Goal: Task Accomplishment & Management: Manage account settings

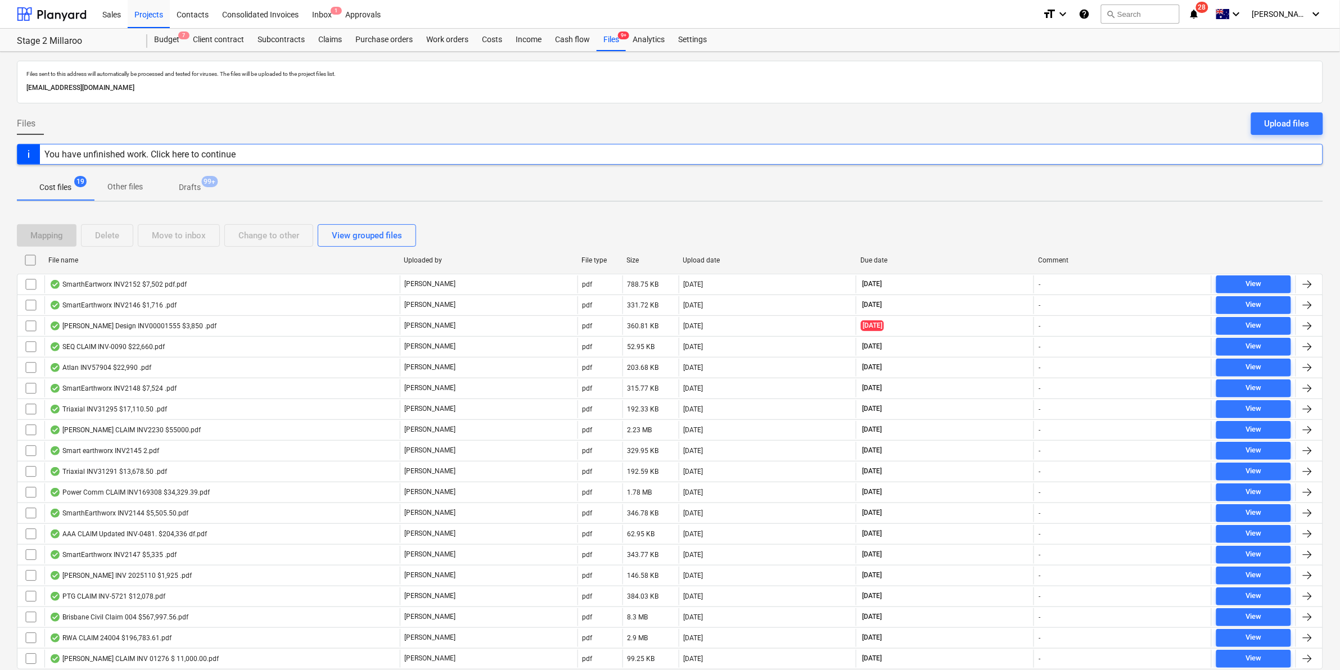
click at [92, 263] on div "File name" at bounding box center [221, 260] width 346 height 8
checkbox input "false"
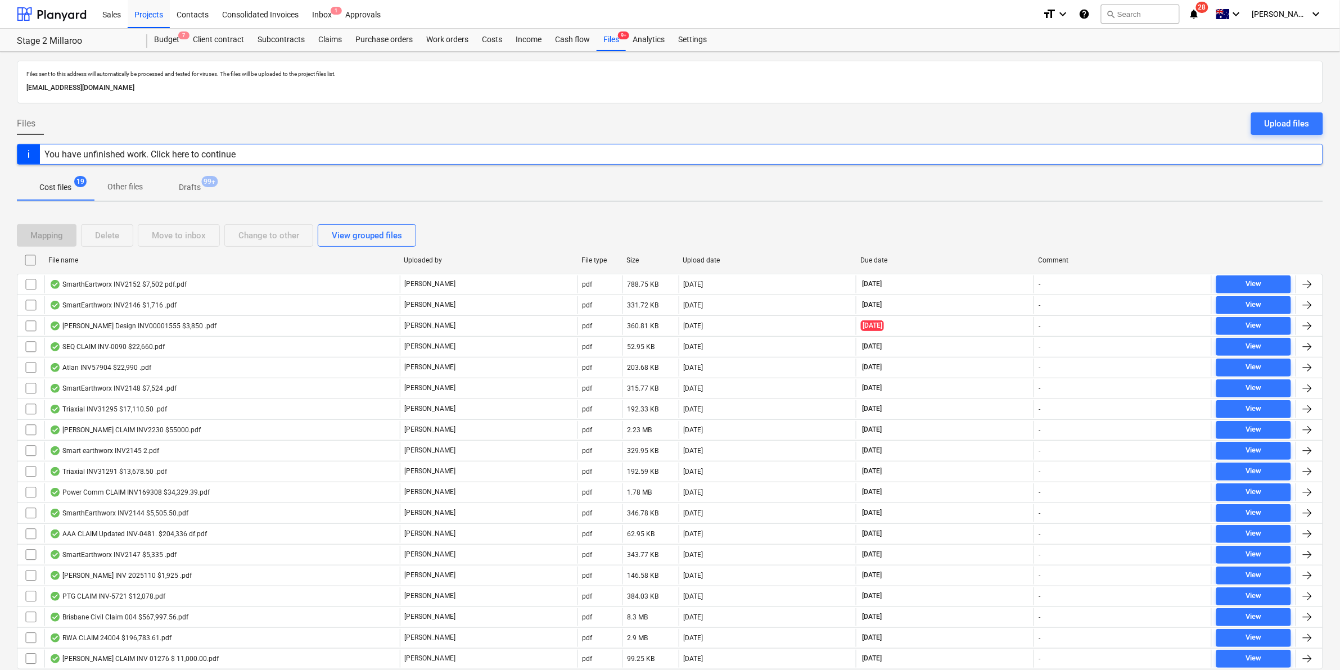
checkbox input "false"
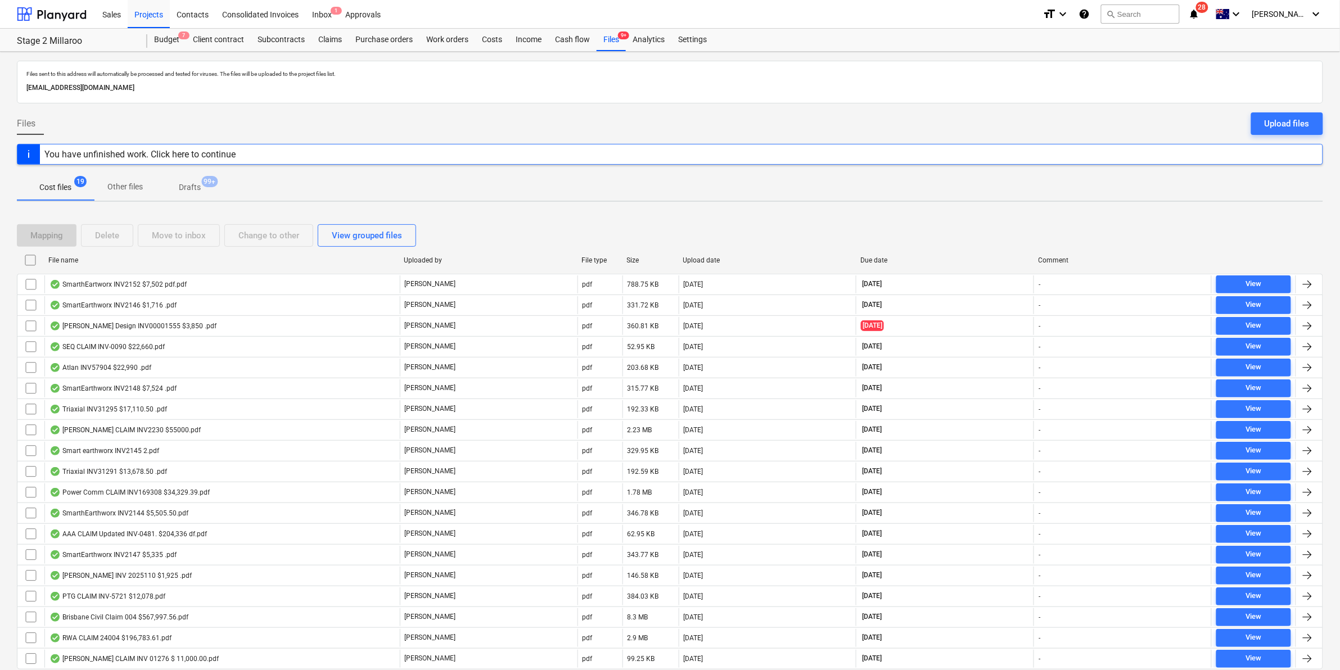
checkbox input "false"
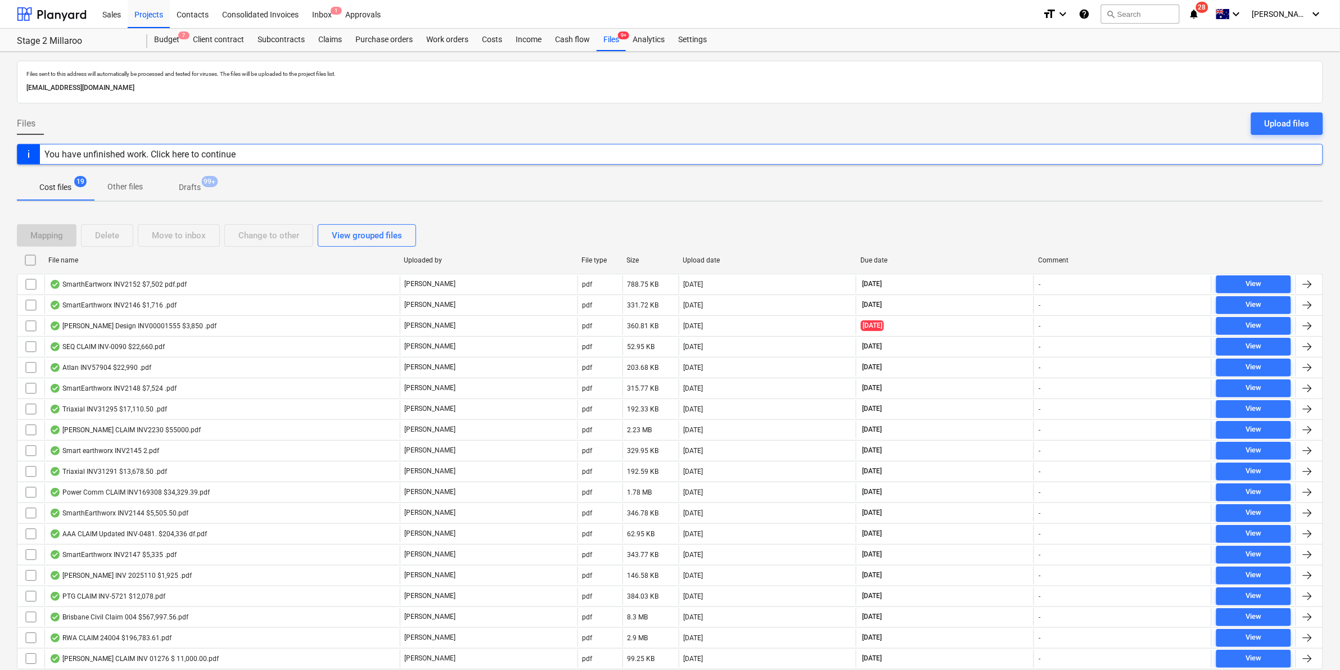
checkbox input "false"
